Goal: Task Accomplishment & Management: Use online tool/utility

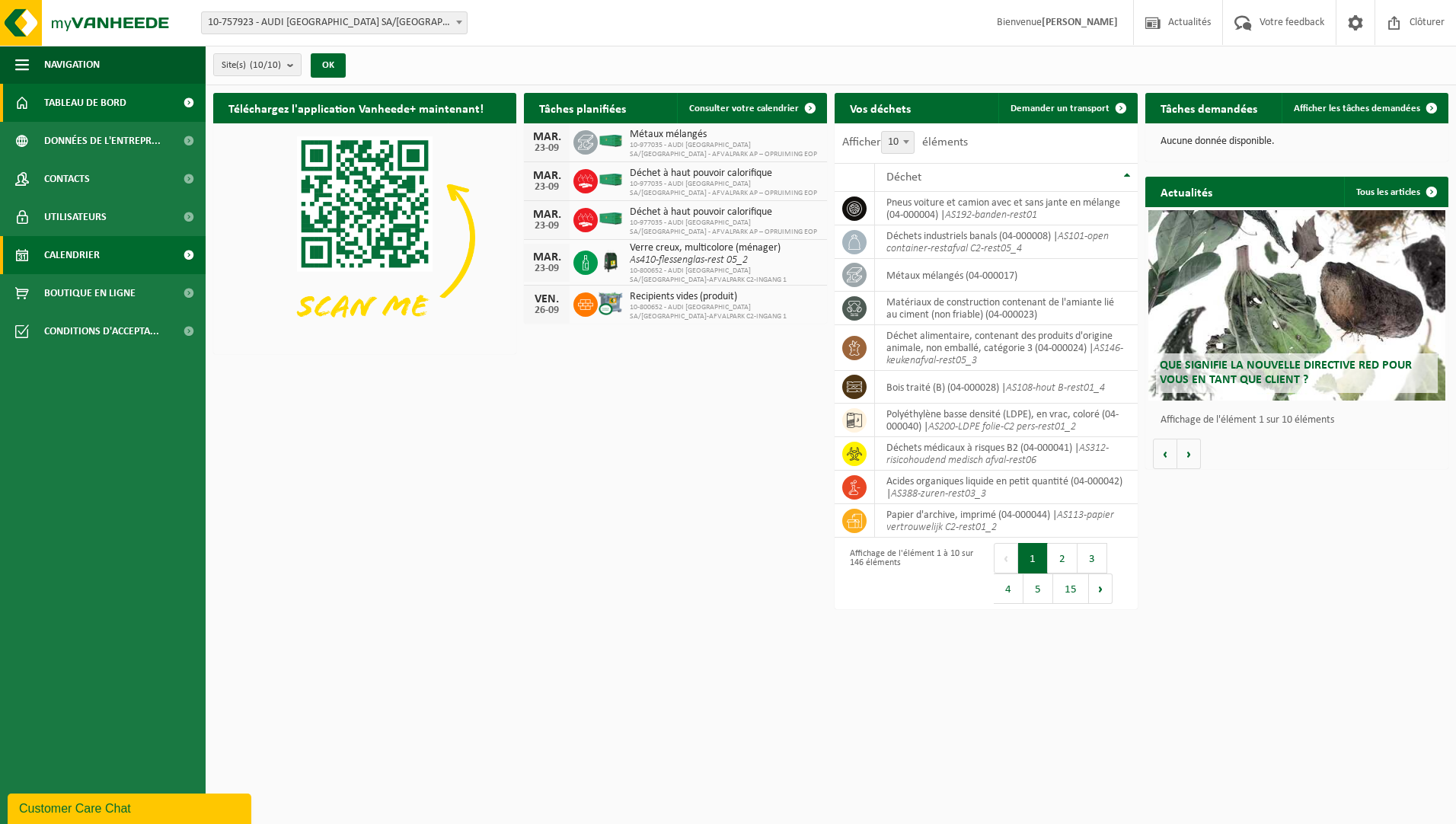
click at [98, 254] on span "Calendrier" at bounding box center [72, 255] width 55 height 38
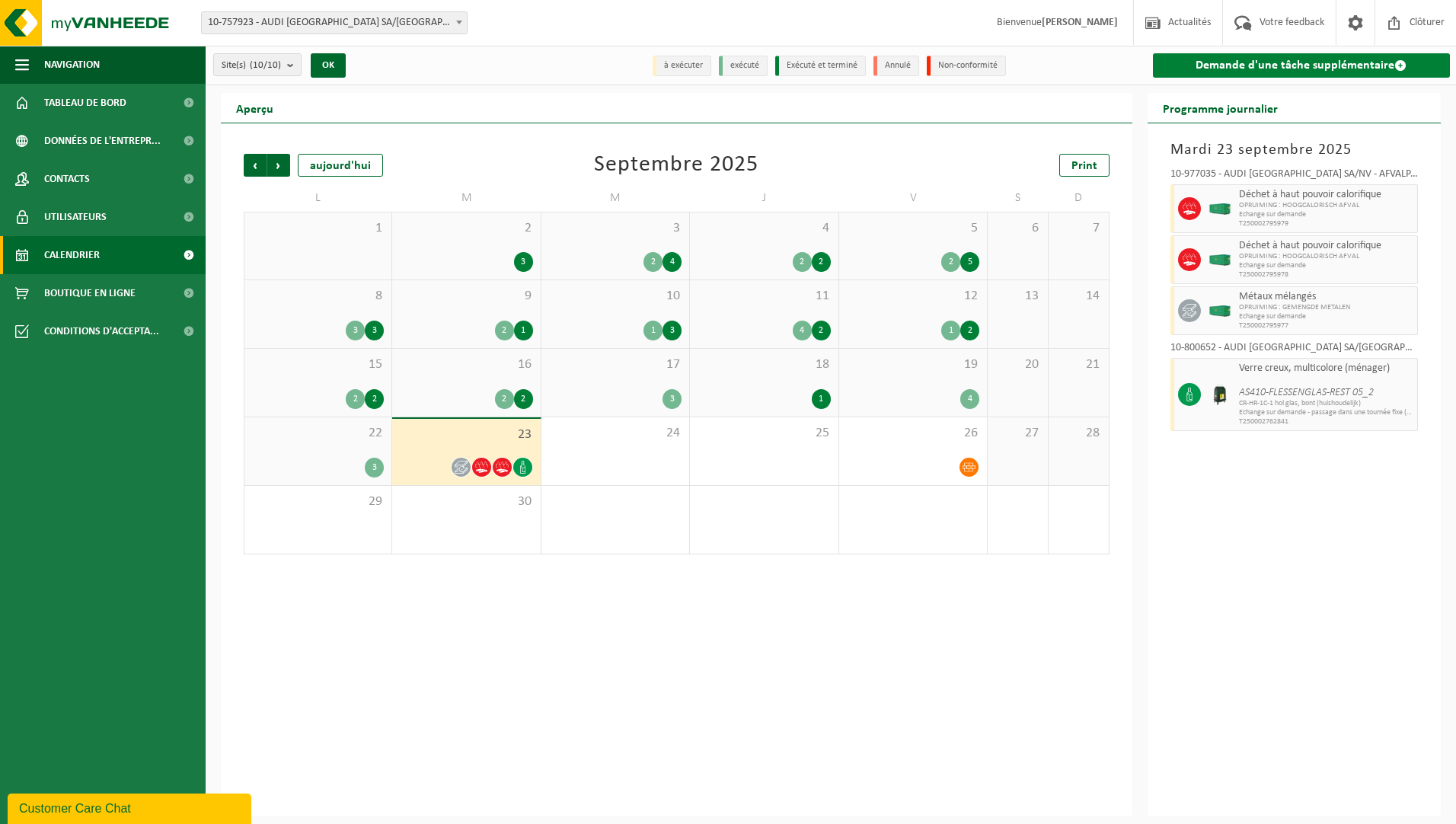
click at [1236, 65] on link "Demande d'une tâche supplémentaire" at bounding box center [1302, 65] width 298 height 25
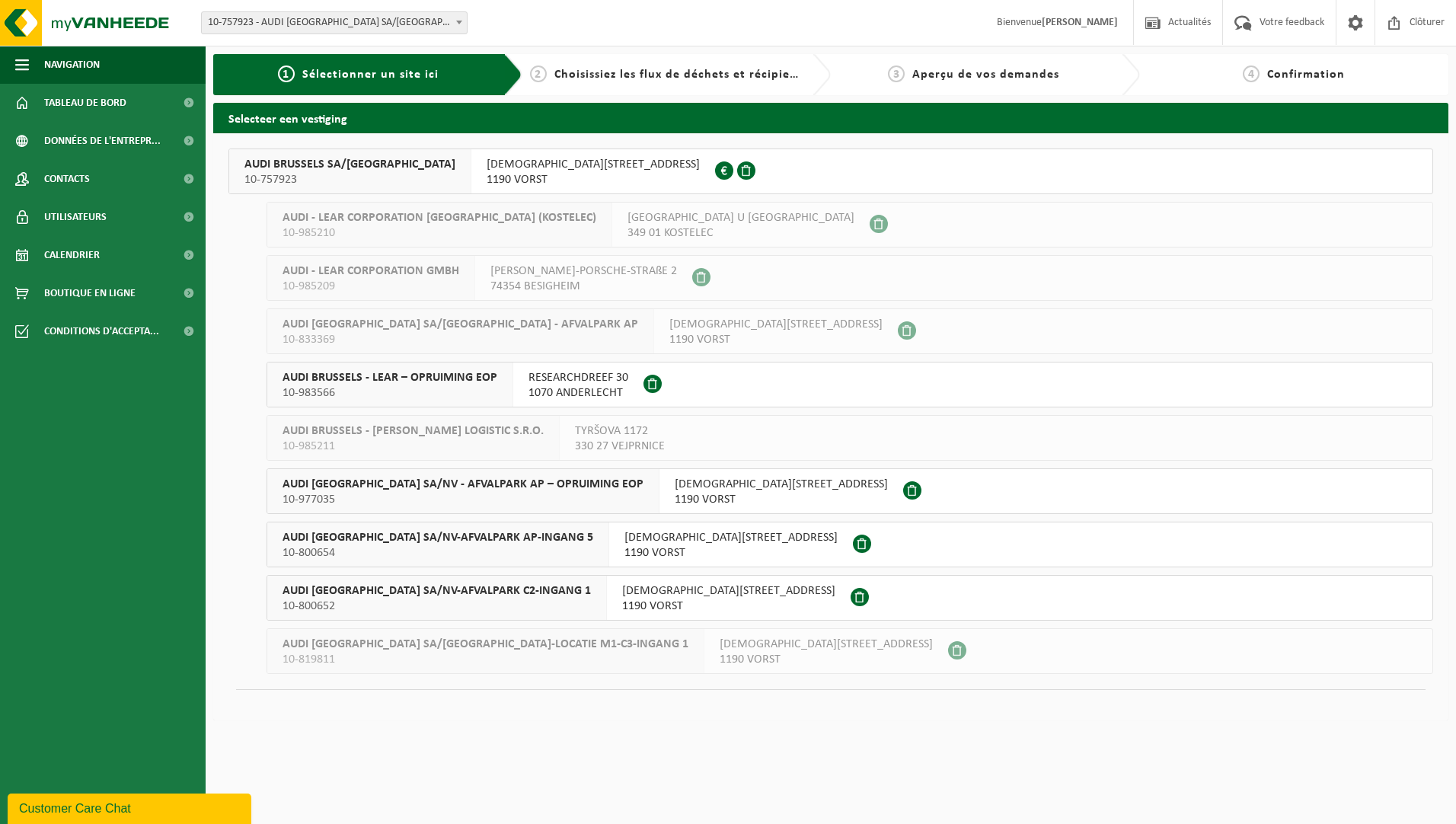
click at [473, 592] on span "AUDI BRUSSELS SA/NV-AFVALPARK C2-INGANG 1" at bounding box center [436, 590] width 308 height 15
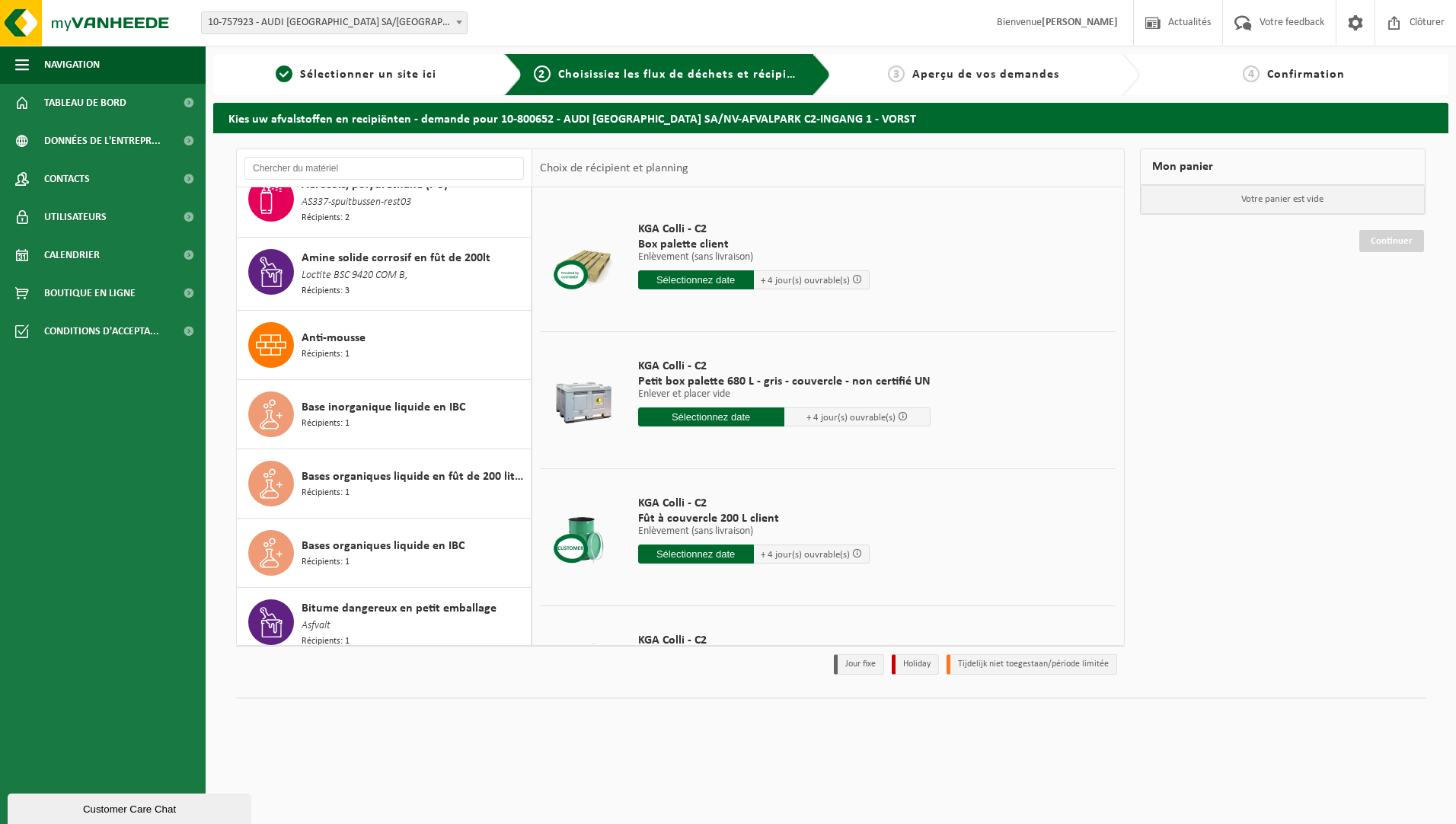
scroll to position [761, 0]
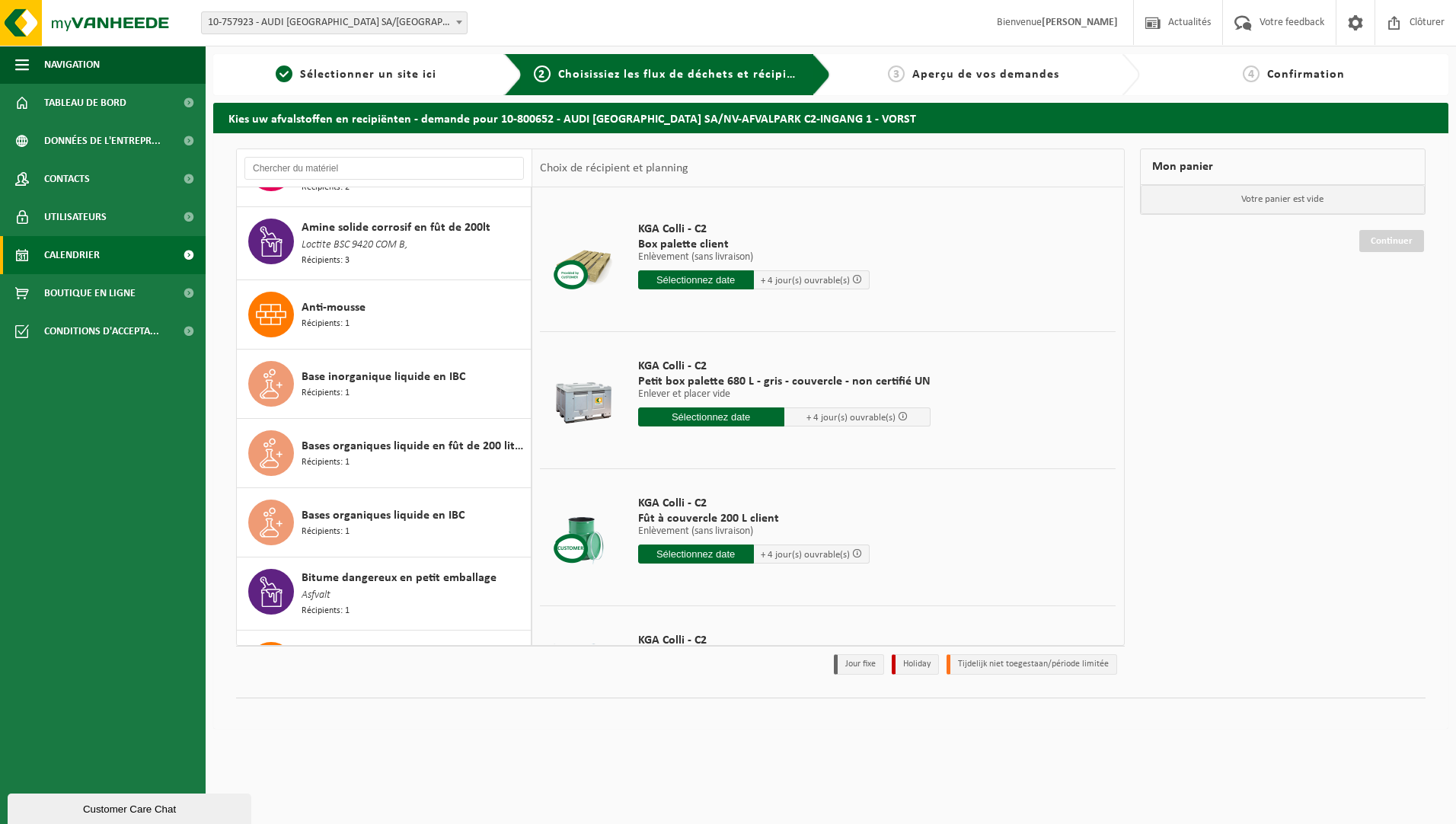
click at [62, 253] on span "Calendrier" at bounding box center [72, 255] width 55 height 38
